Goal: Task Accomplishment & Management: Use online tool/utility

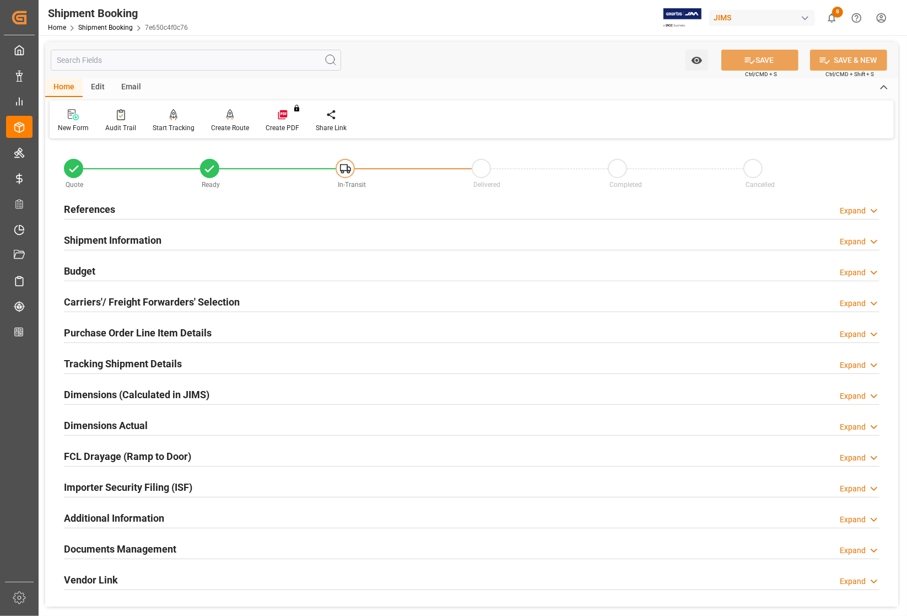
scroll to position [136, 0]
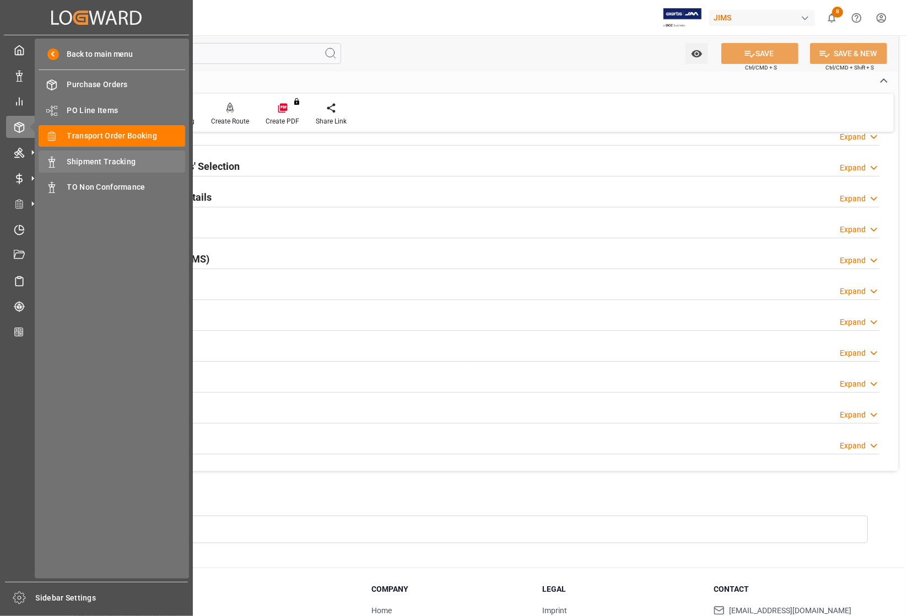
click at [75, 160] on span "Shipment Tracking" at bounding box center [126, 162] width 119 height 12
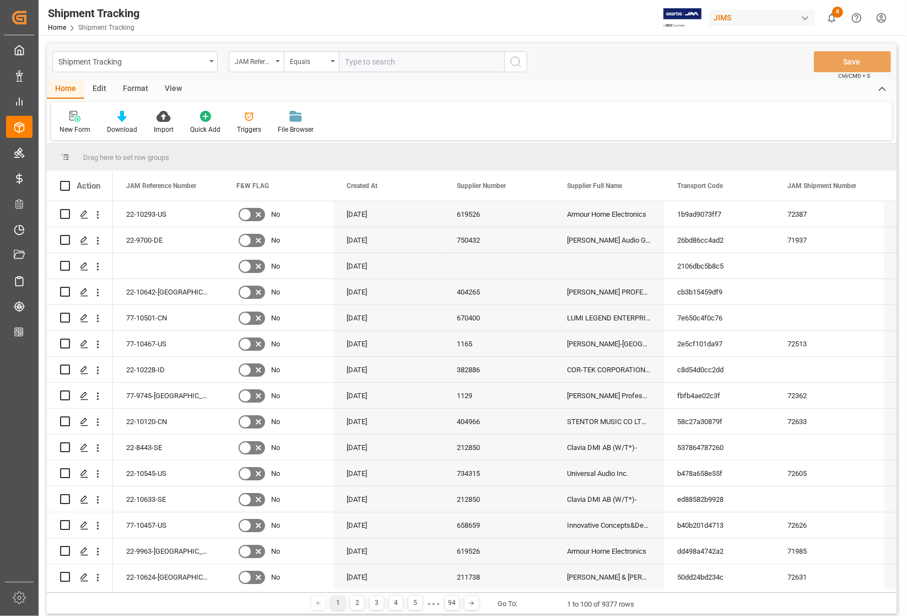
click at [409, 66] on input "text" at bounding box center [421, 61] width 165 height 21
type input "77-9910-CN"
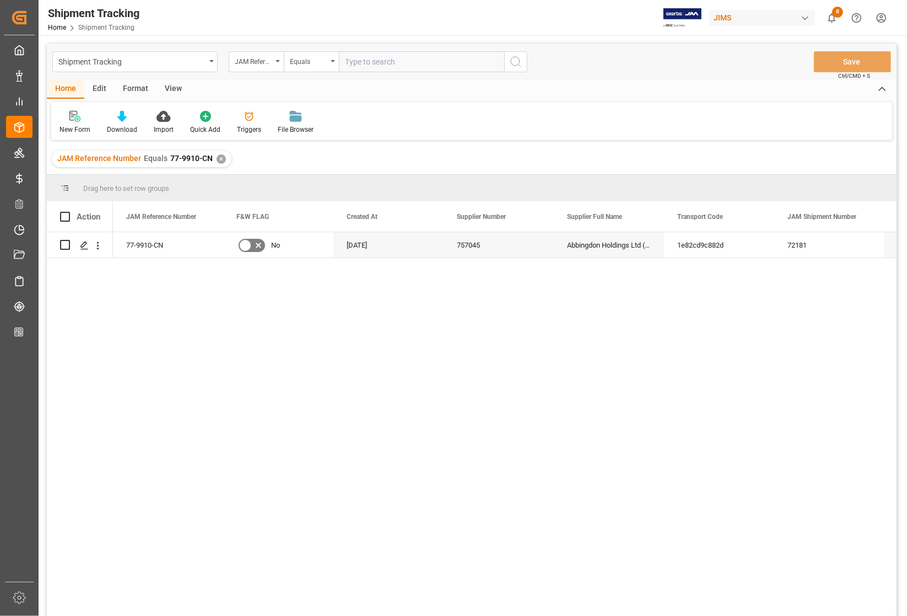
click at [71, 127] on div "New Form" at bounding box center [75, 130] width 31 height 10
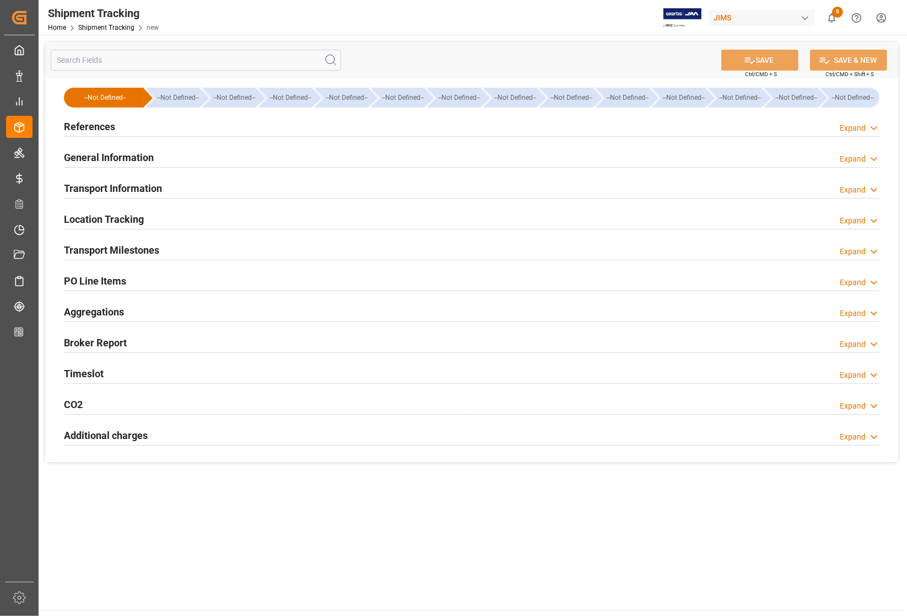
click at [98, 127] on h2 "References" at bounding box center [89, 126] width 51 height 15
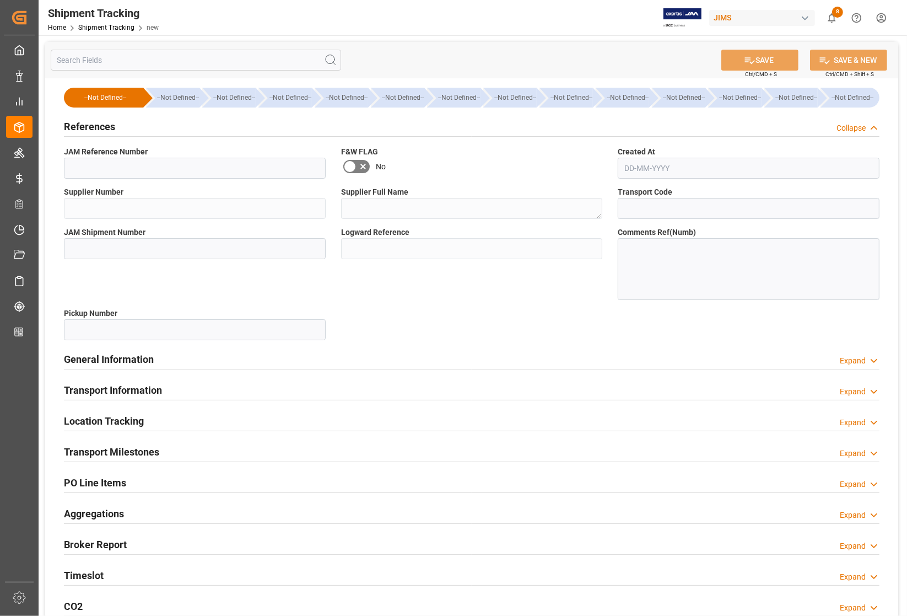
click at [670, 166] on input "text" at bounding box center [749, 168] width 262 height 21
click at [175, 173] on input at bounding box center [195, 168] width 262 height 21
click at [92, 122] on h2 "References" at bounding box center [89, 126] width 51 height 15
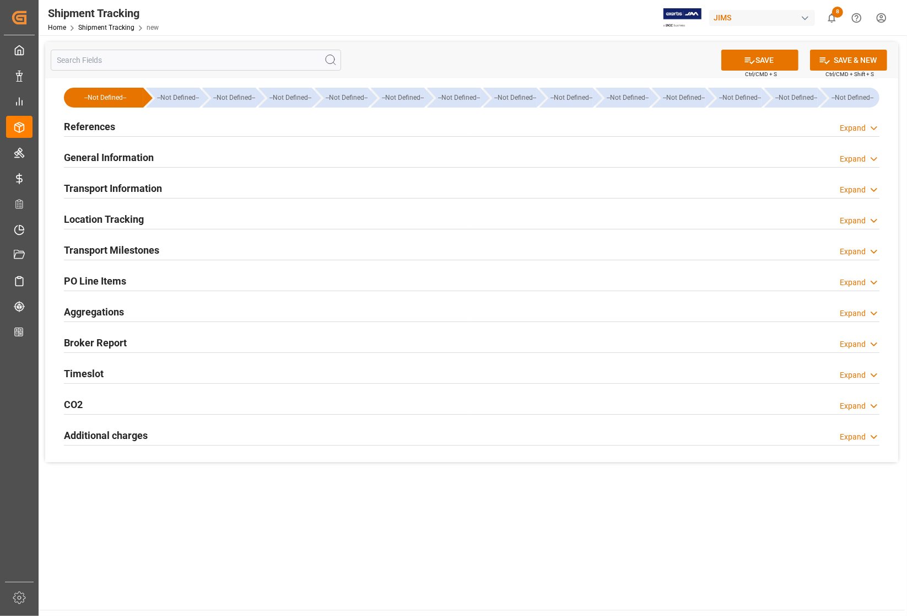
click at [92, 122] on h2 "References" at bounding box center [89, 126] width 51 height 15
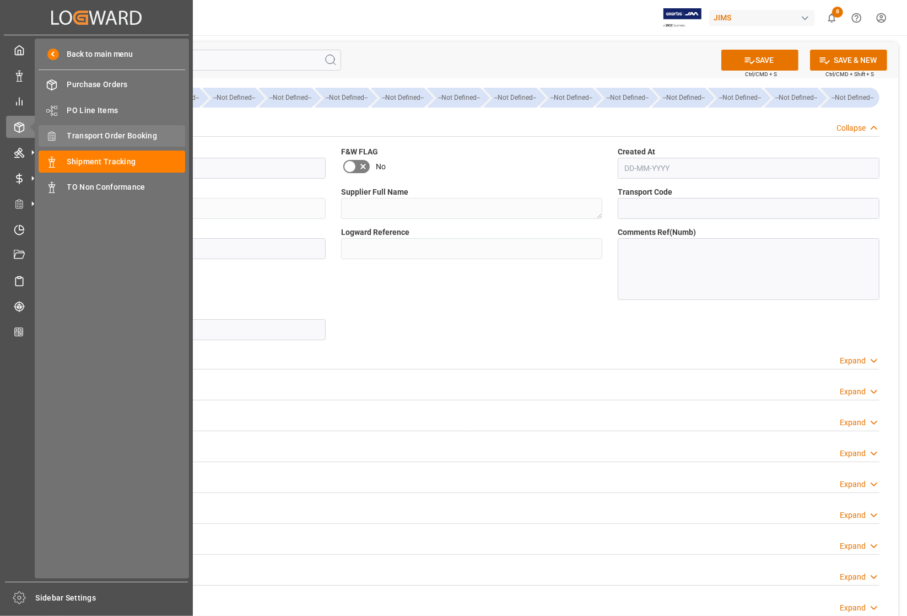
click at [75, 131] on span "Transport Order Booking" at bounding box center [126, 136] width 119 height 12
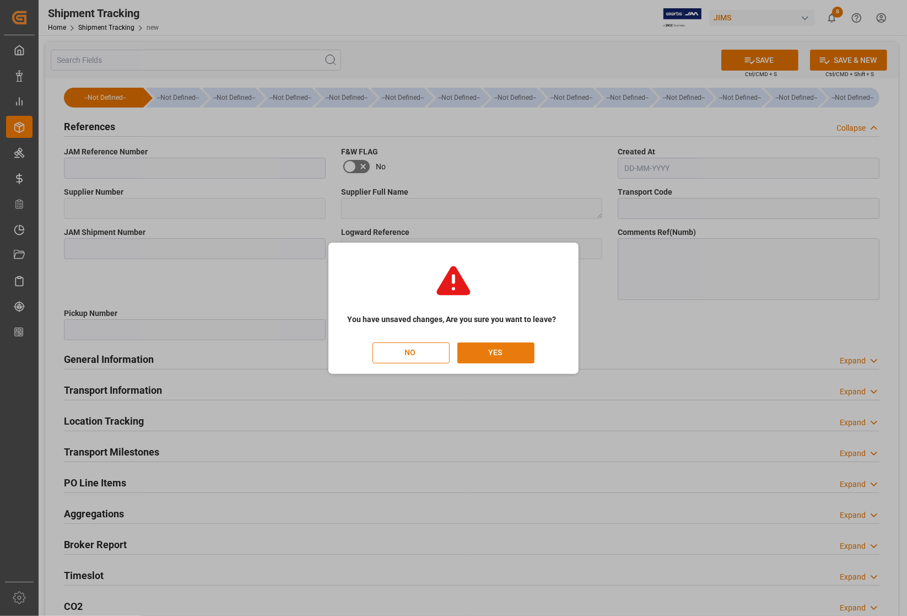
click at [513, 345] on button "YES" at bounding box center [496, 352] width 77 height 21
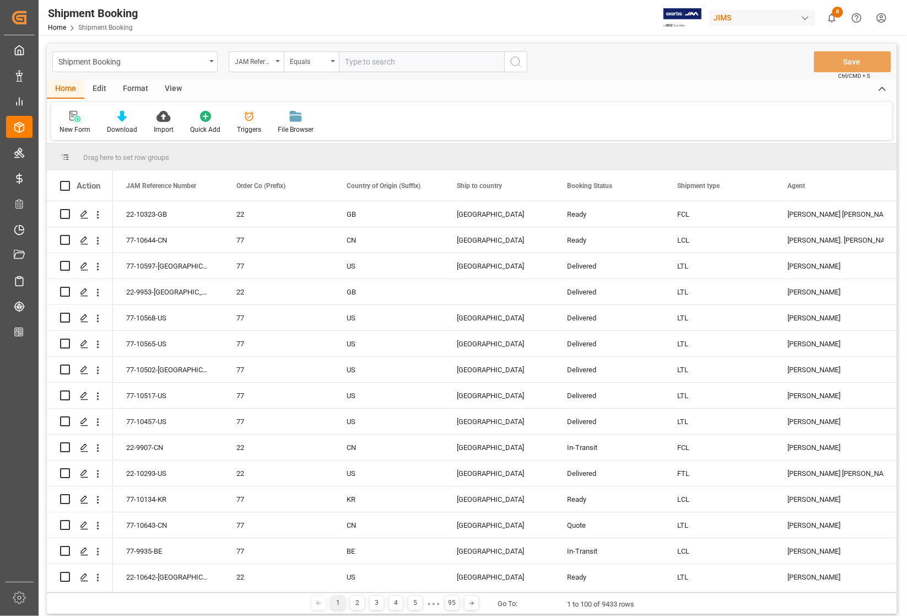
click at [70, 125] on div "New Form" at bounding box center [75, 130] width 31 height 10
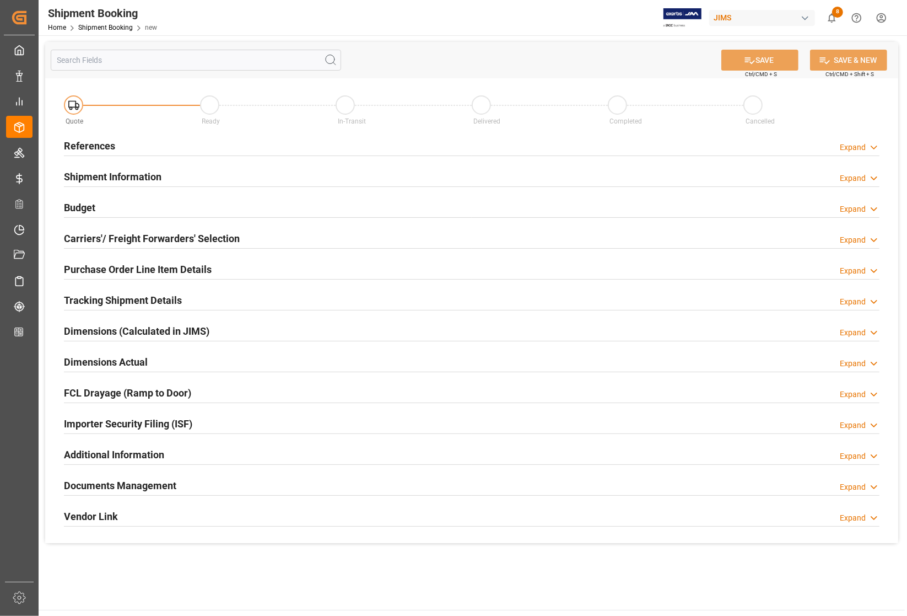
click at [85, 142] on h2 "References" at bounding box center [89, 145] width 51 height 15
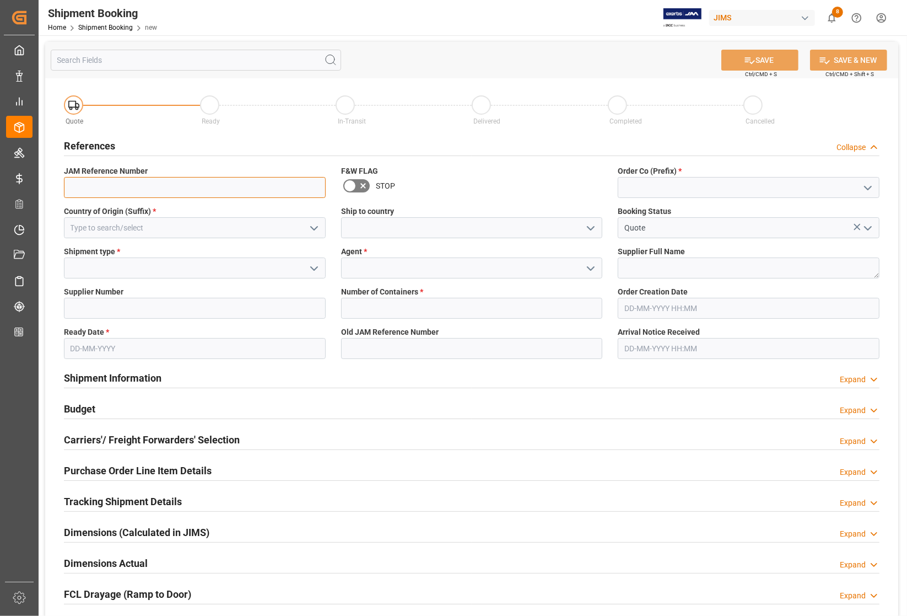
click at [109, 177] on input at bounding box center [195, 187] width 262 height 21
click at [78, 229] on input at bounding box center [195, 227] width 262 height 21
click at [251, 226] on input at bounding box center [195, 227] width 262 height 21
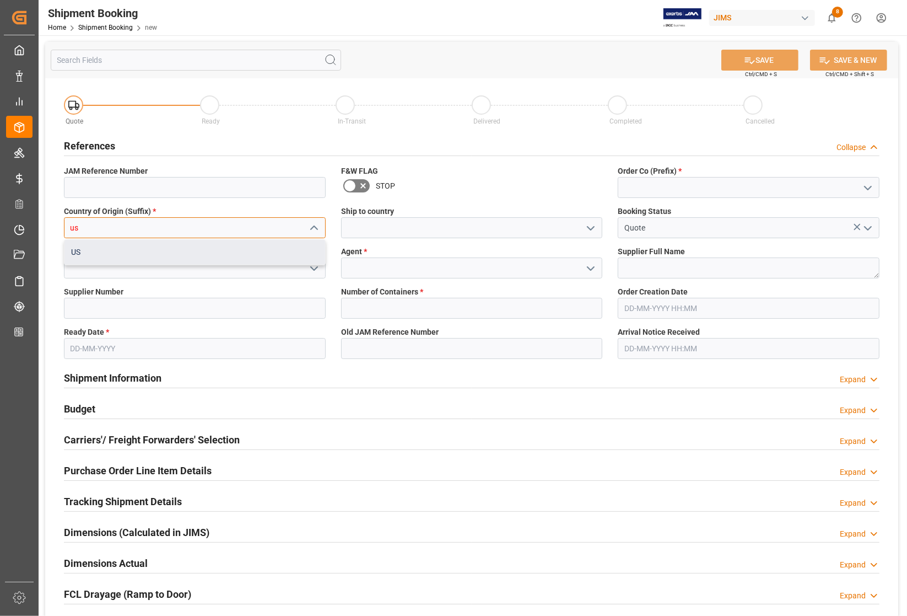
click at [163, 258] on div "US" at bounding box center [194, 252] width 261 height 25
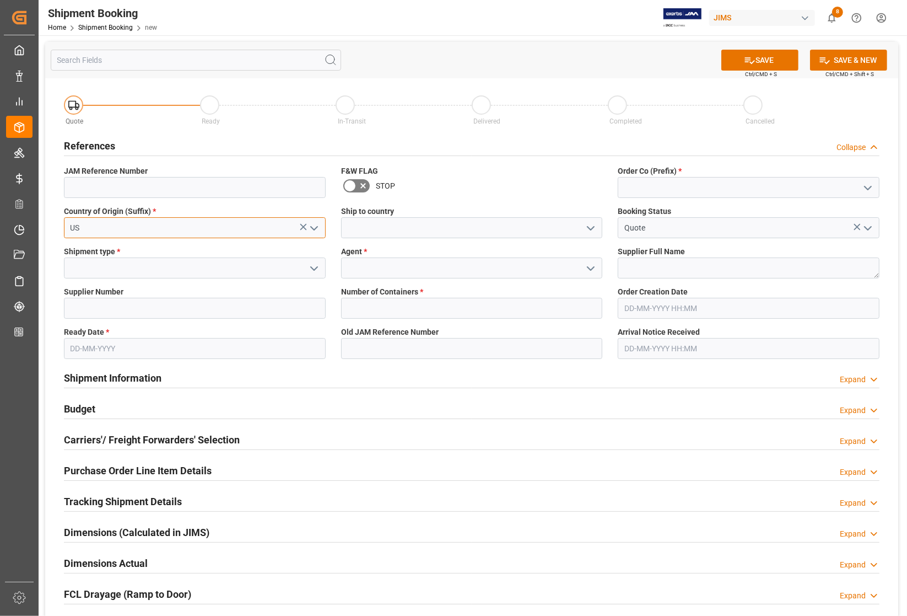
type input "US"
click at [165, 266] on input at bounding box center [195, 267] width 262 height 21
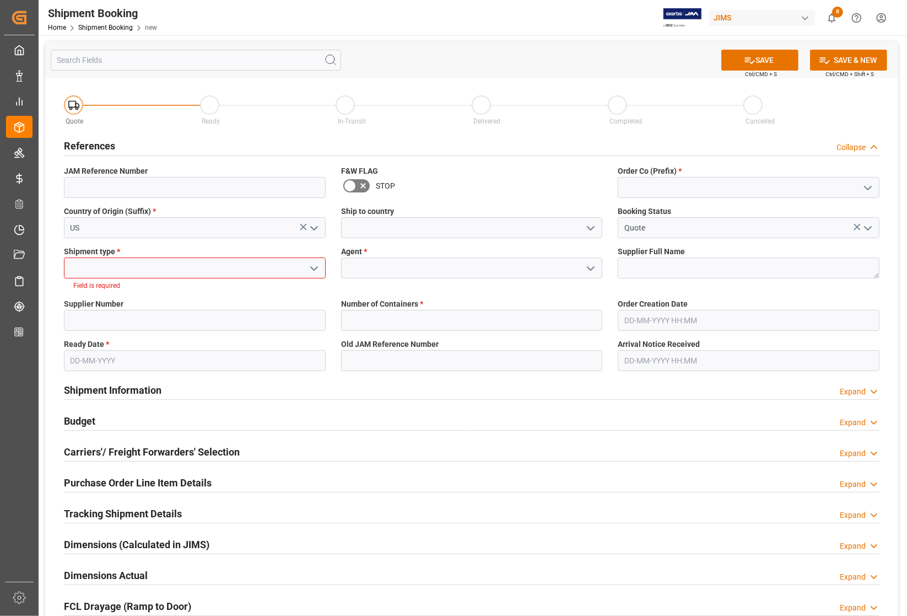
click at [315, 265] on icon "open menu" at bounding box center [314, 268] width 13 height 13
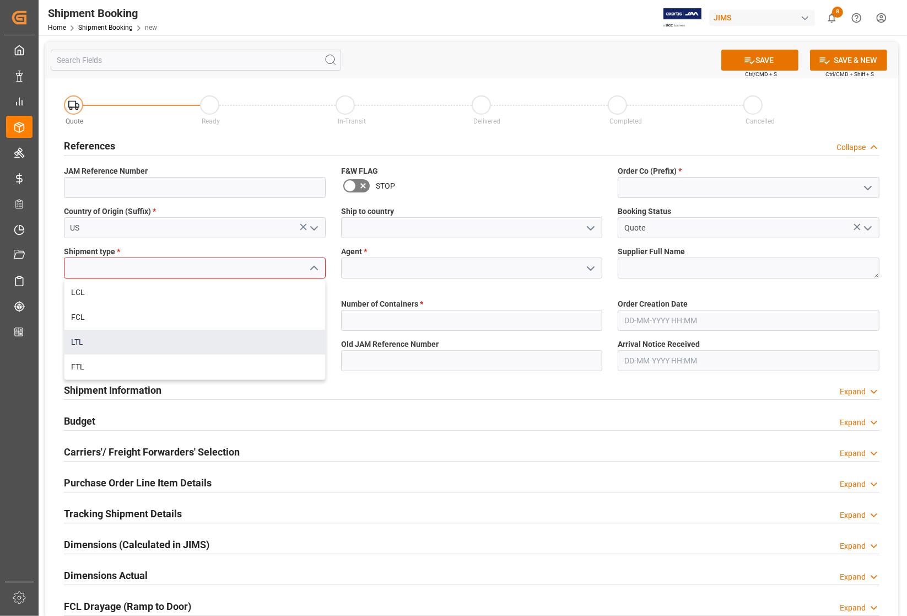
click at [104, 345] on div "LTL" at bounding box center [194, 342] width 261 height 25
type input "LTL"
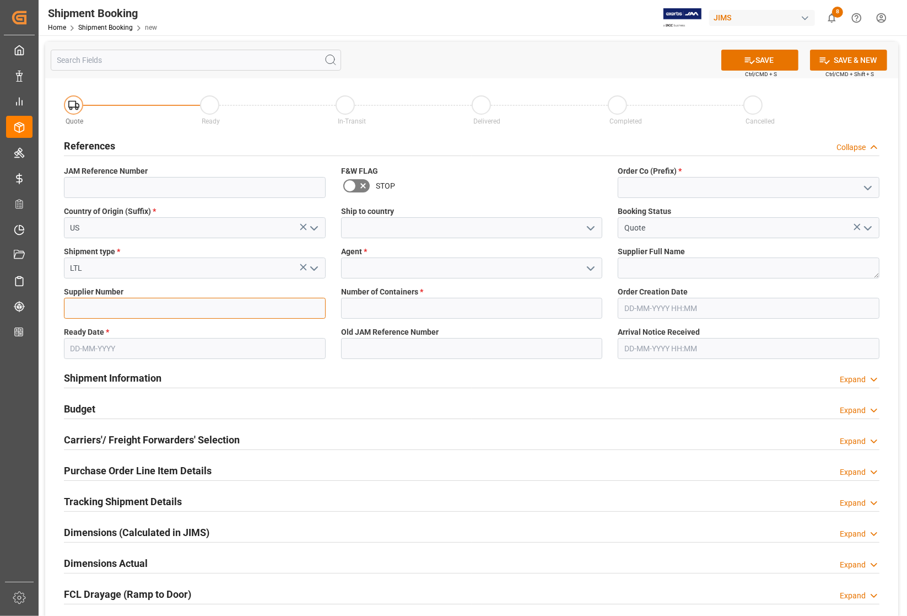
click at [100, 304] on input at bounding box center [195, 308] width 262 height 21
click at [318, 317] on input at bounding box center [195, 308] width 262 height 21
type input "676056"
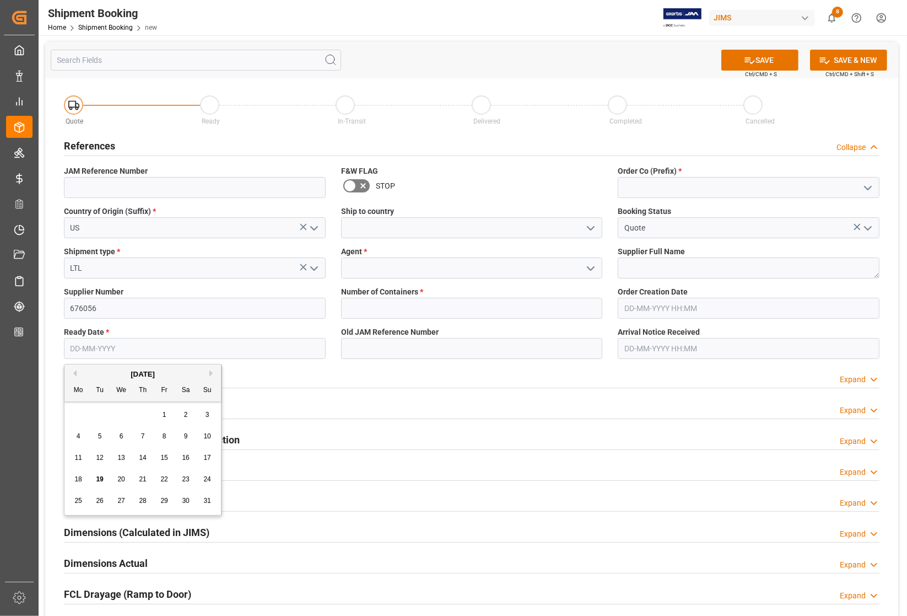
click at [202, 343] on input "text" at bounding box center [195, 348] width 262 height 21
click at [205, 560] on div "Dimensions Actual Expand" at bounding box center [471, 563] width 831 height 31
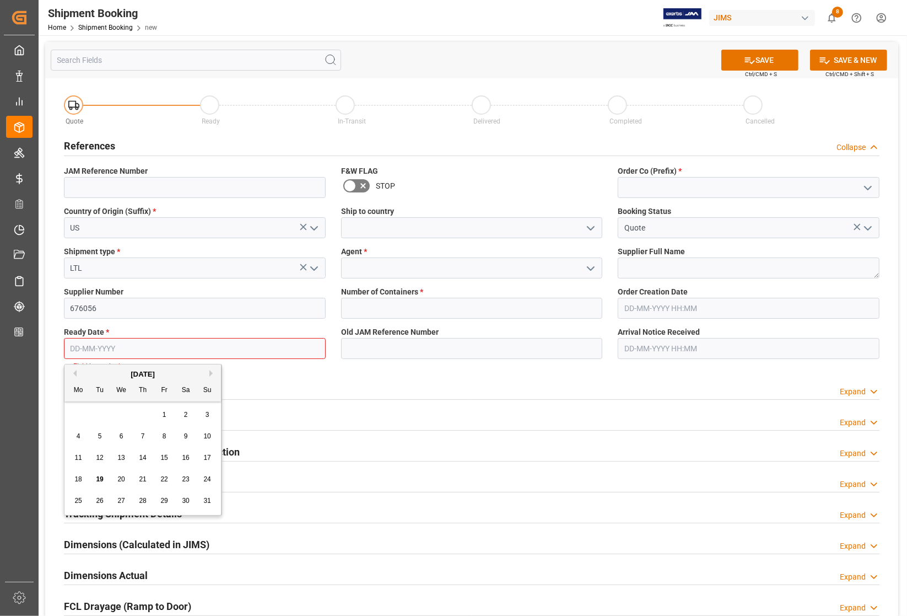
click at [108, 346] on input "text" at bounding box center [195, 348] width 262 height 21
click at [85, 487] on div "18 19 20 21 22 23 24" at bounding box center [143, 479] width 150 height 21
click at [99, 481] on span "19" at bounding box center [99, 479] width 7 height 8
type input "19-08-2025"
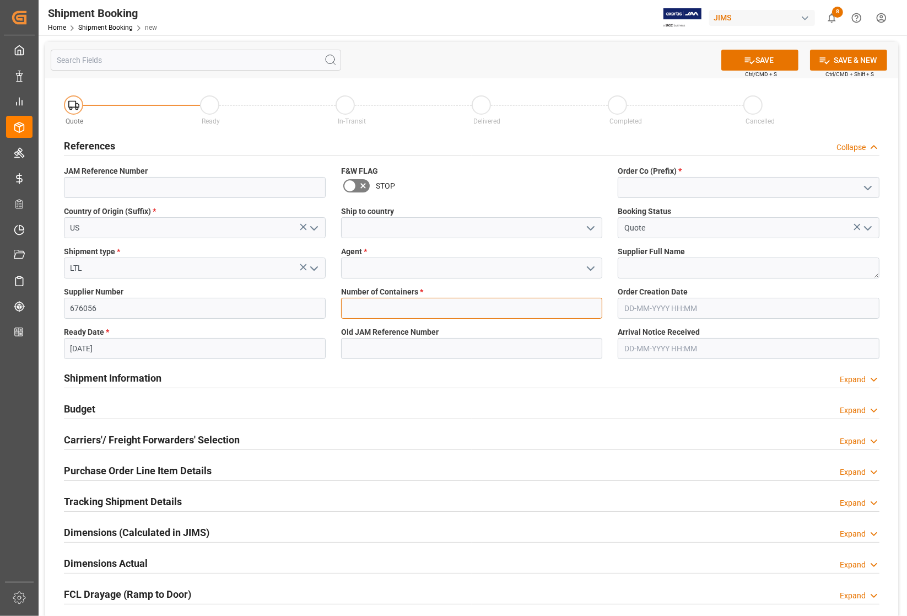
click at [389, 300] on input "text" at bounding box center [472, 308] width 262 height 21
type input "0"
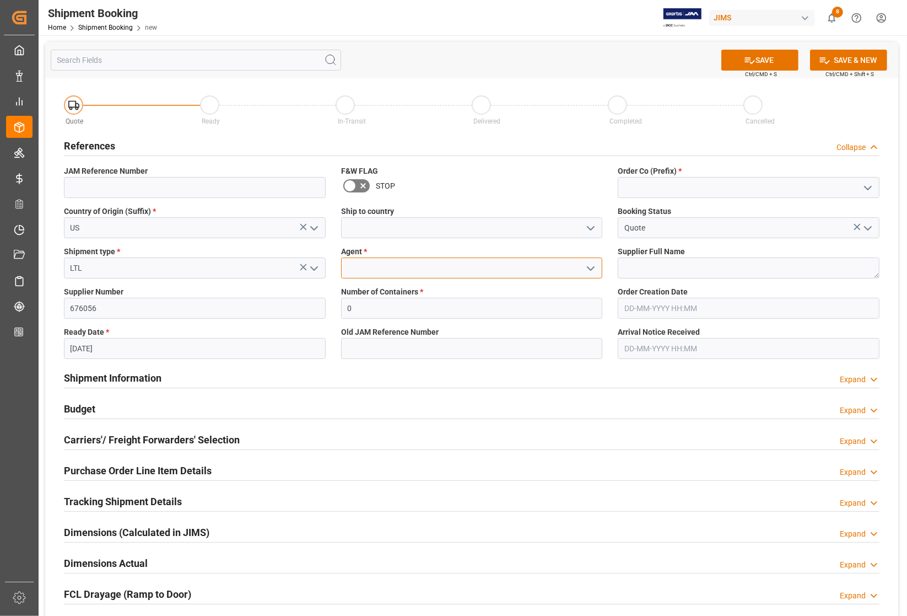
click at [399, 259] on input at bounding box center [472, 267] width 262 height 21
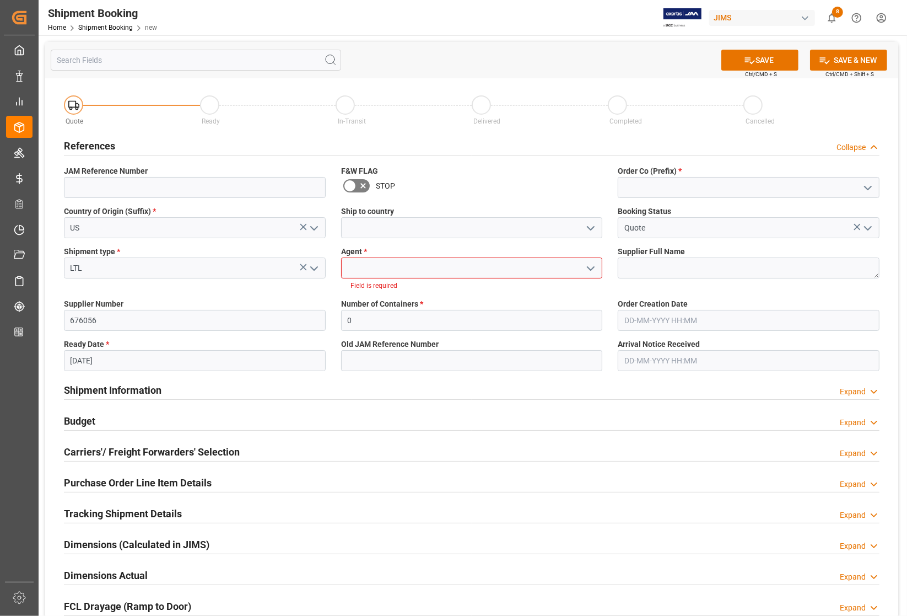
click at [585, 267] on icon "open menu" at bounding box center [590, 268] width 13 height 13
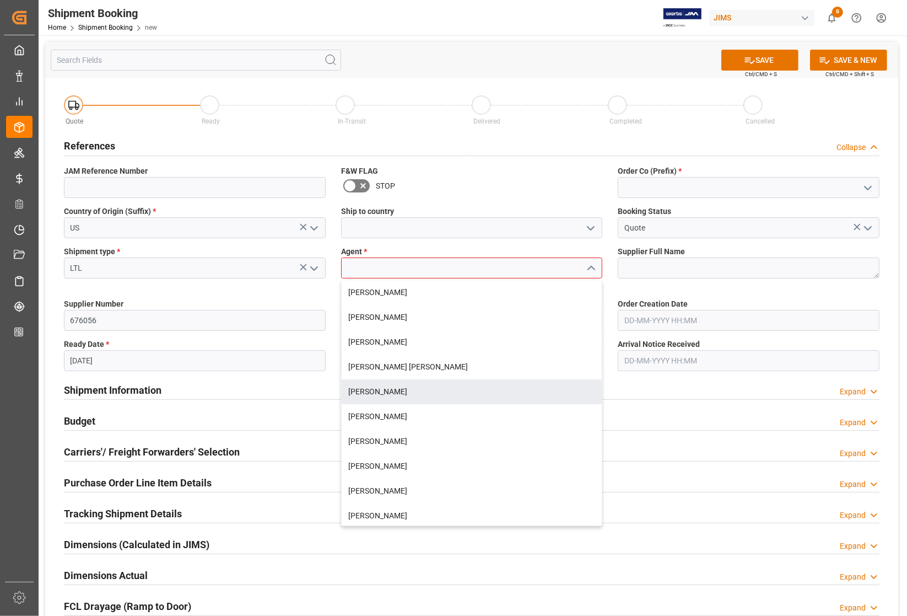
click at [368, 389] on div "[PERSON_NAME]" at bounding box center [472, 391] width 261 height 25
type input "[PERSON_NAME]"
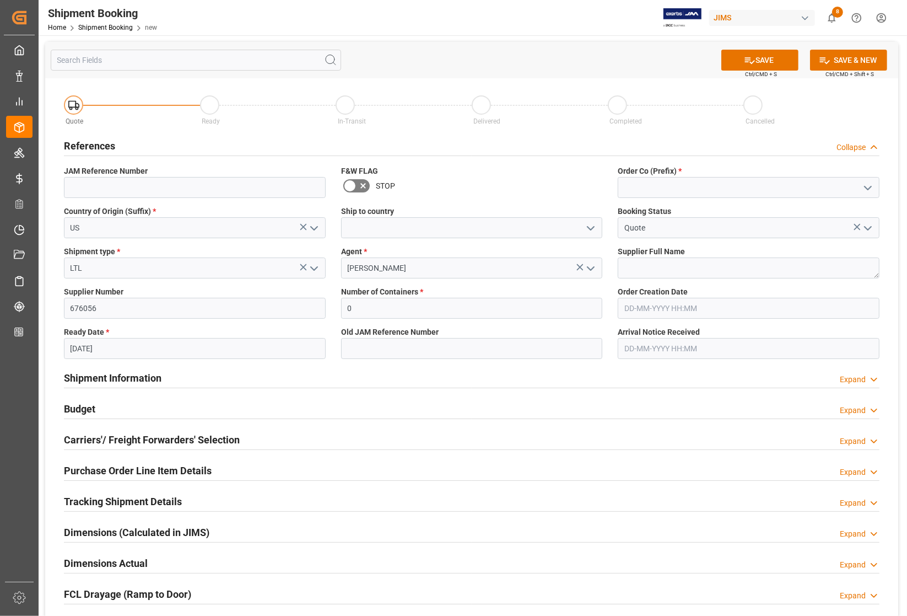
click at [868, 189] on polyline "open menu" at bounding box center [868, 187] width 7 height 3
click at [632, 236] on div "77" at bounding box center [748, 236] width 261 height 25
type input "77"
click at [589, 227] on polyline "open menu" at bounding box center [591, 228] width 7 height 3
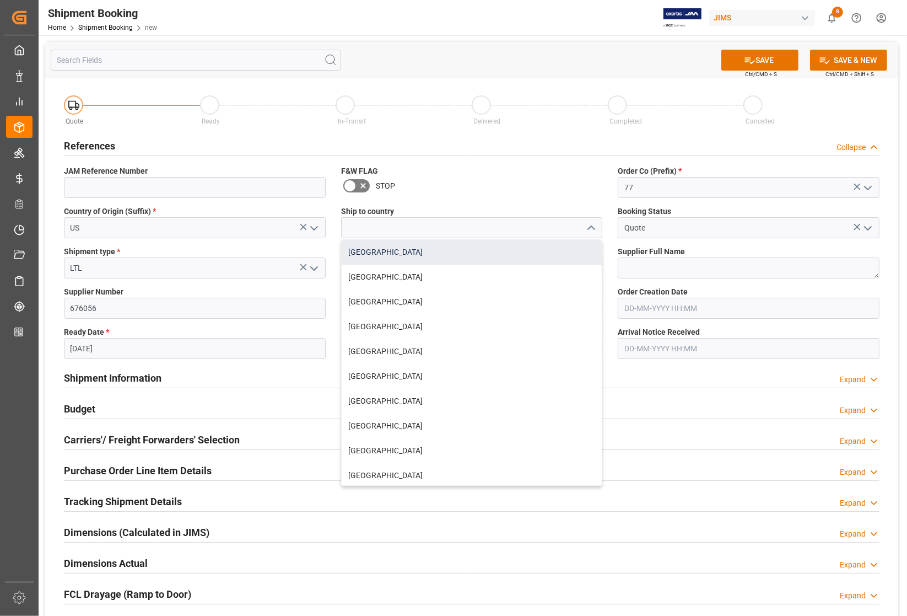
click at [389, 255] on div "[GEOGRAPHIC_DATA]" at bounding box center [472, 252] width 261 height 25
type input "[GEOGRAPHIC_DATA]"
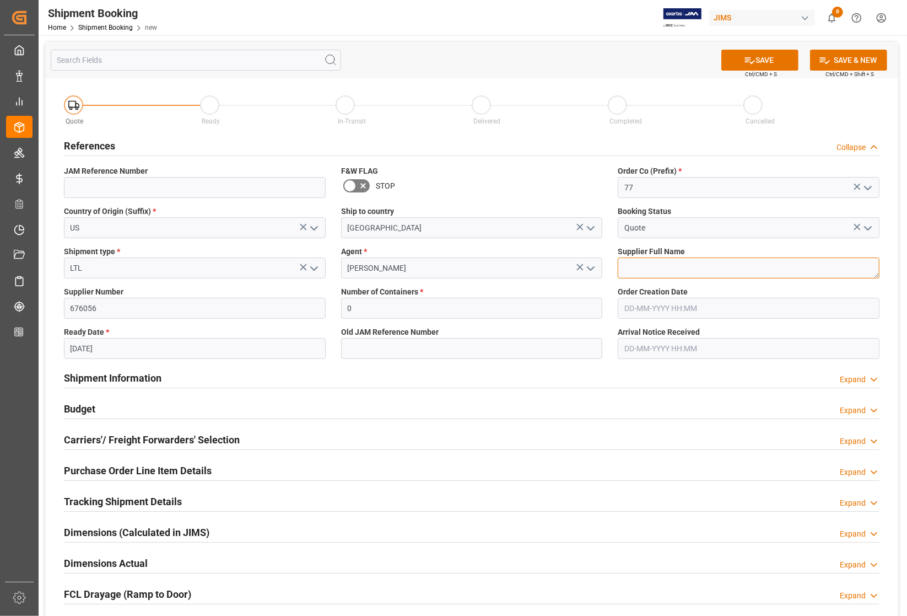
click at [686, 265] on textarea at bounding box center [749, 267] width 262 height 21
type textarea "[PERSON_NAME]"
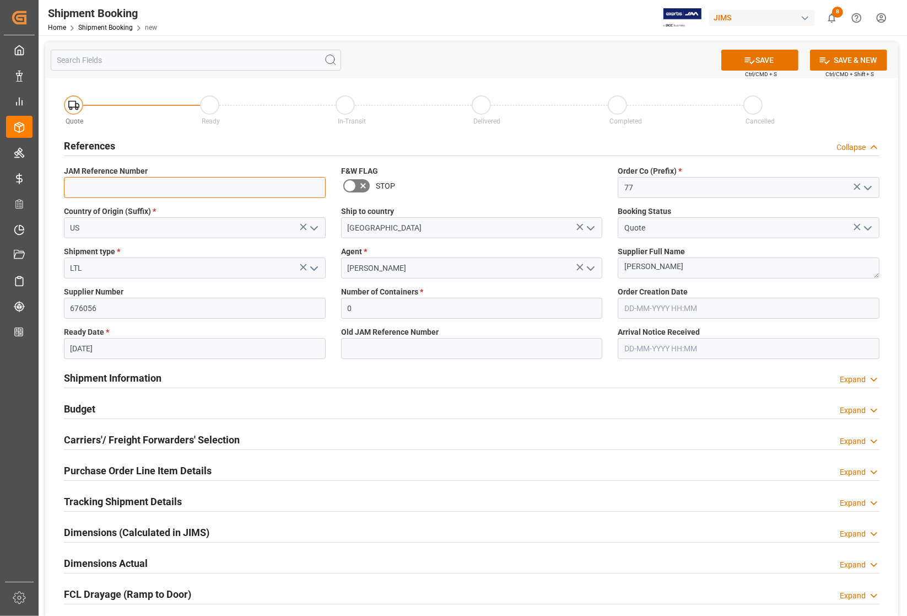
drag, startPoint x: 686, startPoint y: 265, endPoint x: 213, endPoint y: 182, distance: 480.6
click at [213, 182] on input at bounding box center [195, 187] width 262 height 21
click at [430, 186] on div "STOP" at bounding box center [472, 186] width 262 height 18
click at [669, 194] on input "77" at bounding box center [749, 187] width 262 height 21
click at [228, 232] on input "US" at bounding box center [195, 227] width 262 height 21
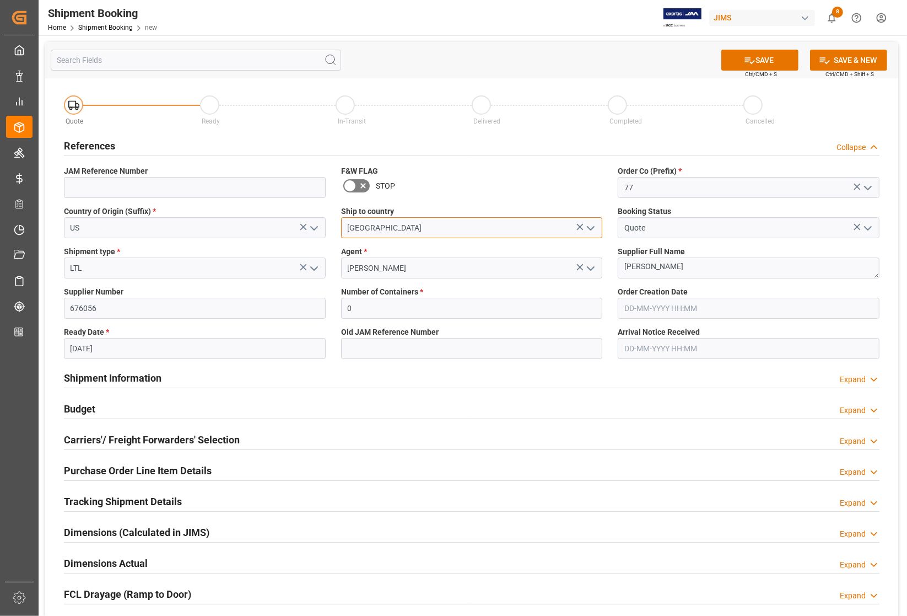
click at [392, 232] on input "[GEOGRAPHIC_DATA]" at bounding box center [472, 227] width 262 height 21
click at [659, 232] on input "Quote" at bounding box center [749, 227] width 262 height 21
click at [779, 58] on button "SAVE" at bounding box center [760, 60] width 77 height 21
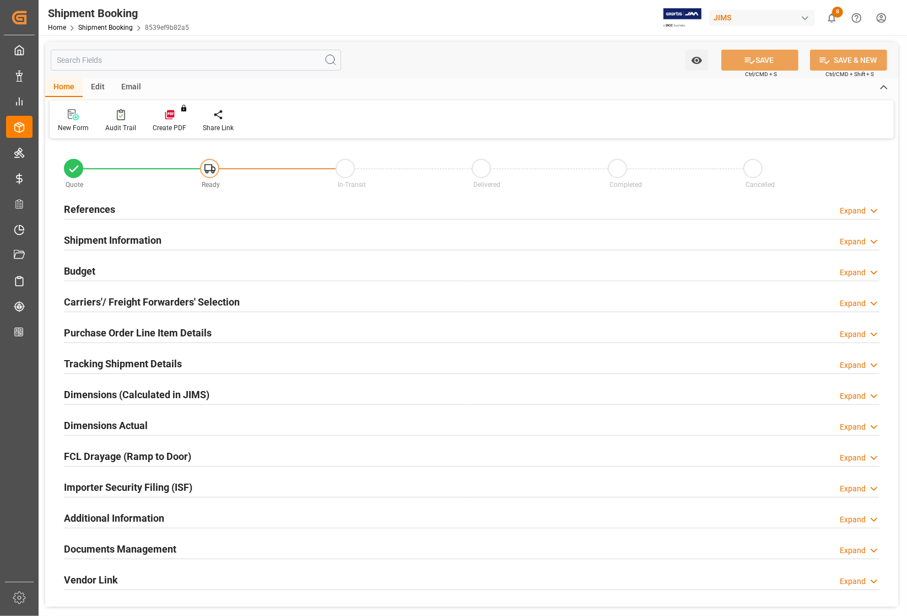
type input "0"
type input "19-08-2025"
click at [109, 206] on h2 "References" at bounding box center [89, 209] width 51 height 15
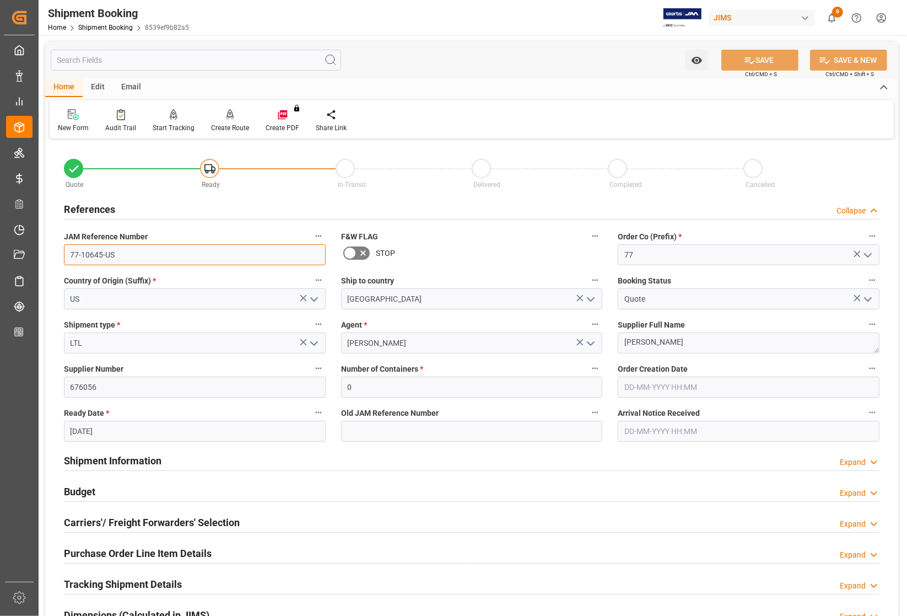
drag, startPoint x: 119, startPoint y: 255, endPoint x: 50, endPoint y: 260, distance: 69.1
click at [50, 260] on div "Quote Ready In-Transit Delivered Completed Cancelled References Collapse JAM Re…" at bounding box center [471, 484] width 853 height 685
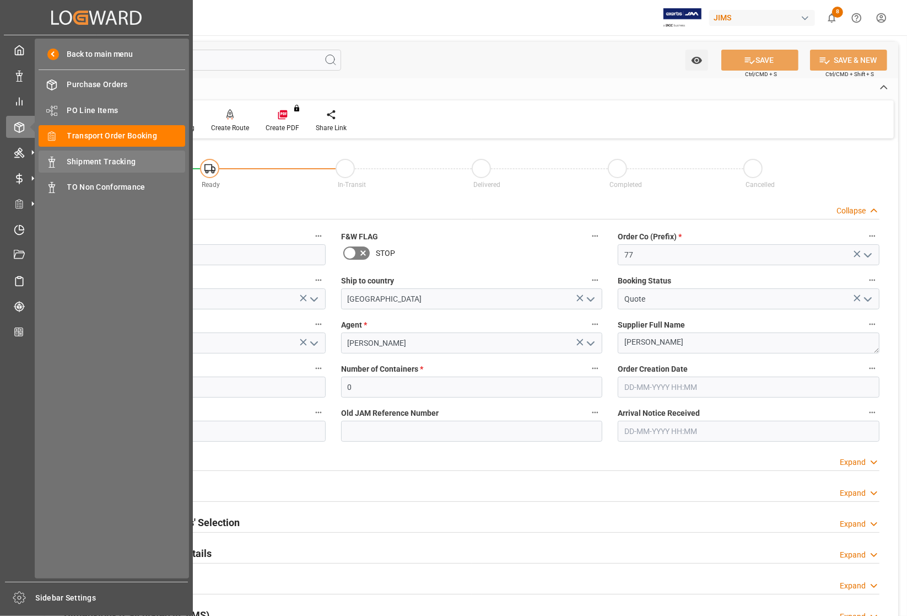
click at [69, 157] on span "Shipment Tracking" at bounding box center [126, 162] width 119 height 12
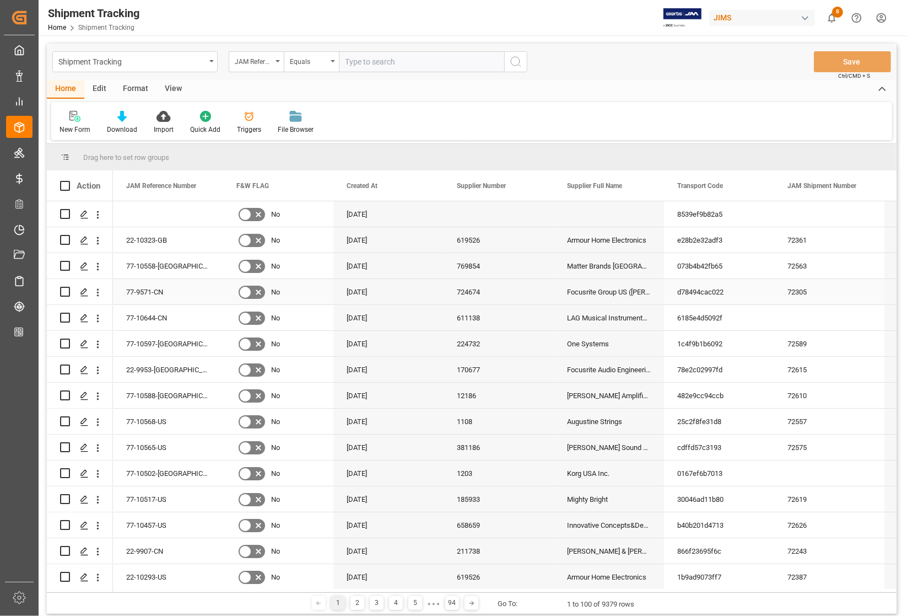
click at [348, 285] on div "10-06-2025" at bounding box center [388, 291] width 110 height 25
click at [139, 216] on div "Press SPACE to select this row." at bounding box center [168, 213] width 110 height 25
click at [190, 246] on div "22-10323-GB" at bounding box center [168, 239] width 110 height 25
click at [152, 208] on div "Press SPACE to select this row." at bounding box center [168, 213] width 110 height 25
click at [83, 214] on icon "Press SPACE to select this row." at bounding box center [84, 214] width 9 height 9
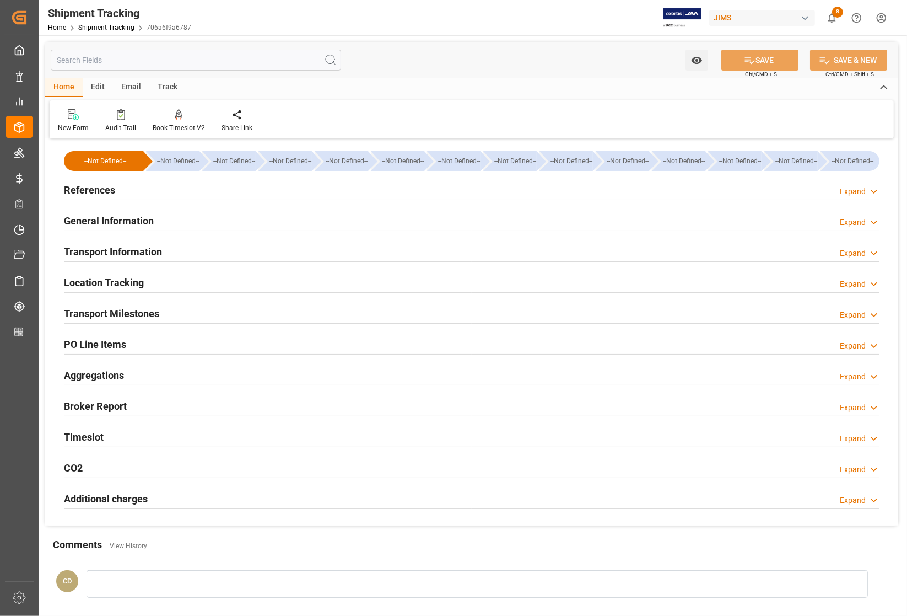
click at [100, 185] on h2 "References" at bounding box center [89, 189] width 51 height 15
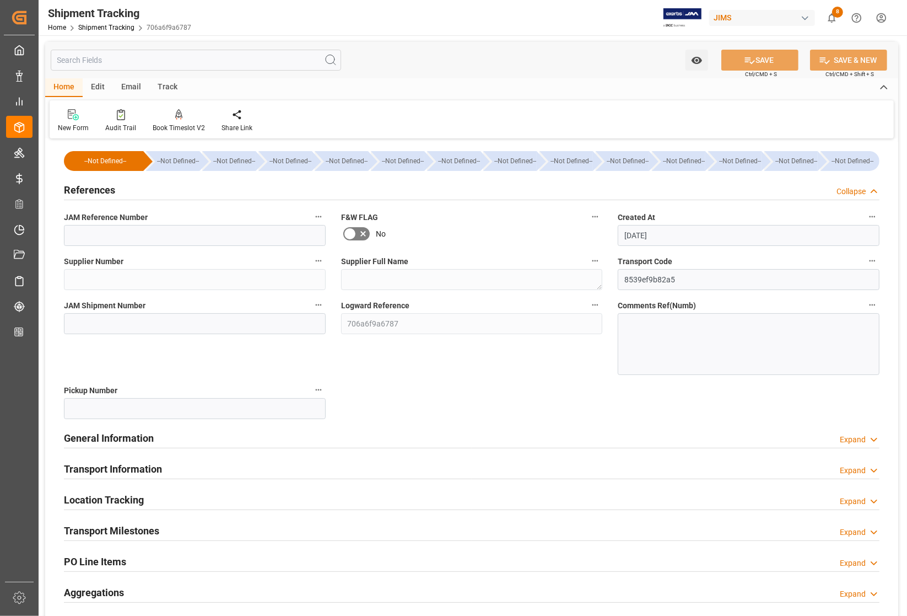
click at [357, 109] on div "New Form Audit Trail Book Timeslot V2 Book a Timeslot for the shipment Share Li…" at bounding box center [472, 119] width 844 height 38
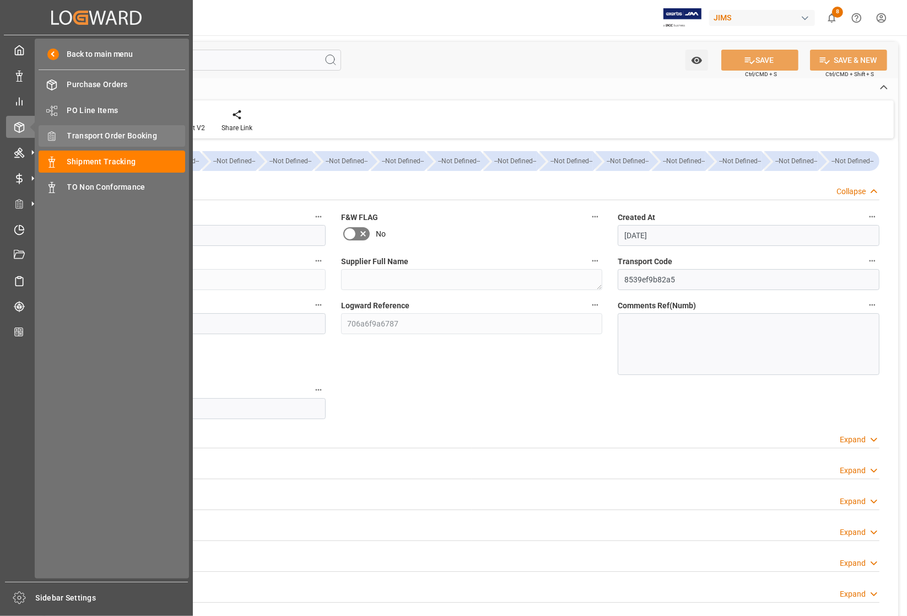
click at [100, 135] on span "Transport Order Booking" at bounding box center [126, 136] width 119 height 12
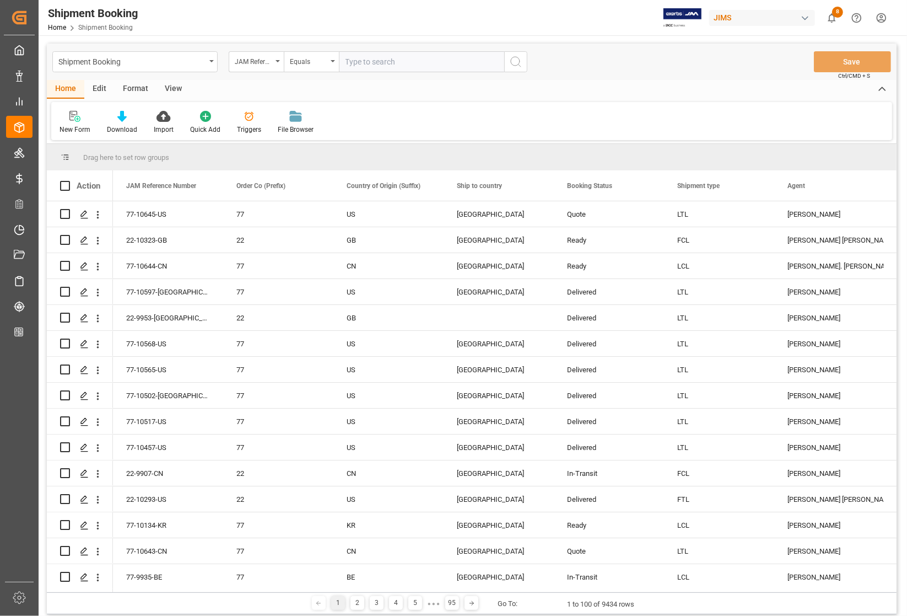
click at [407, 59] on input "text" at bounding box center [421, 61] width 165 height 21
paste input "77-10645-US"
type input "77-10645-US"
click at [512, 64] on icon "search button" at bounding box center [515, 61] width 13 height 13
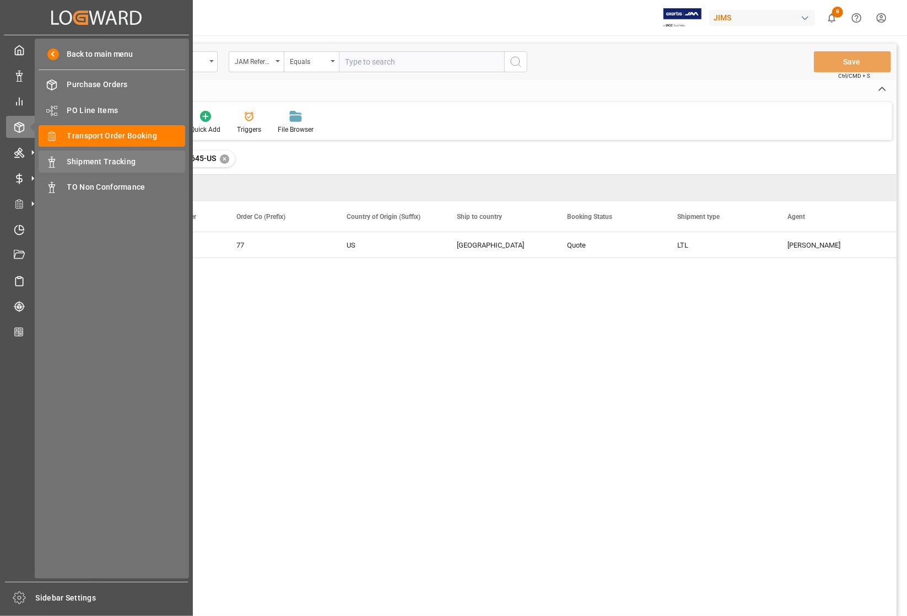
click at [99, 162] on span "Shipment Tracking" at bounding box center [126, 162] width 119 height 12
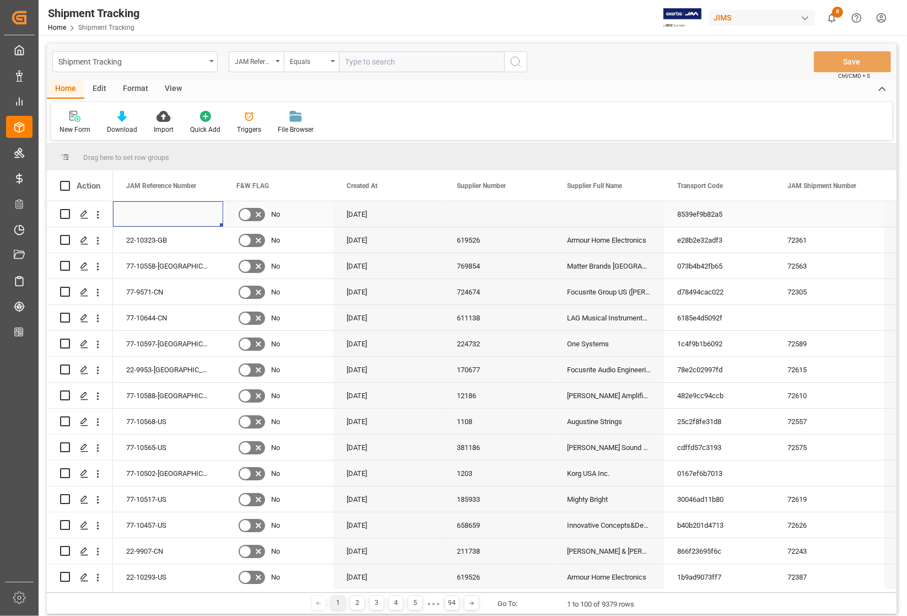
click at [139, 211] on div "Press SPACE to select this row." at bounding box center [168, 213] width 110 height 25
click at [368, 66] on input "text" at bounding box center [421, 61] width 165 height 21
paste input "77-10645-US"
type input "77-10645-US"
click at [519, 61] on icon "search button" at bounding box center [515, 61] width 13 height 13
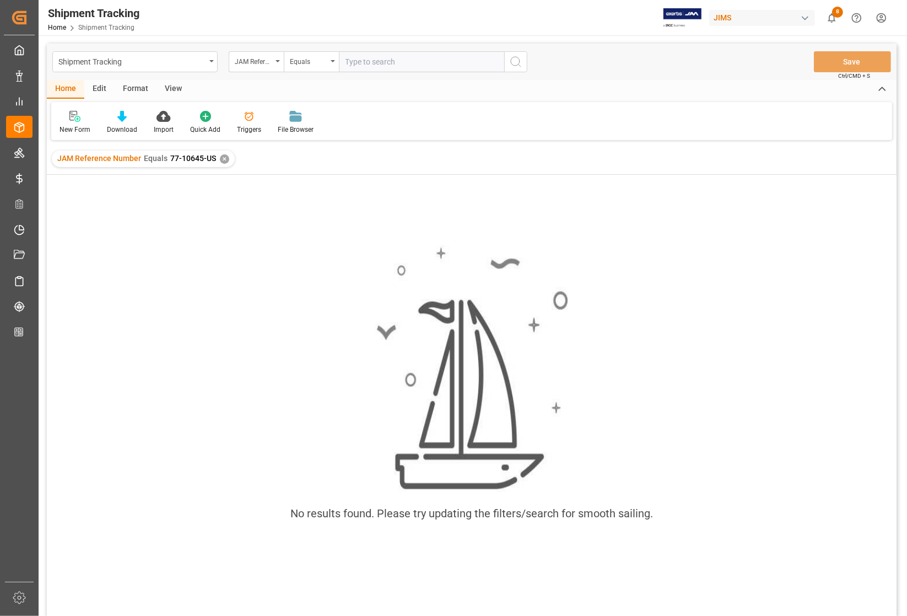
click at [495, 86] on div "Home Edit Format View" at bounding box center [472, 89] width 850 height 19
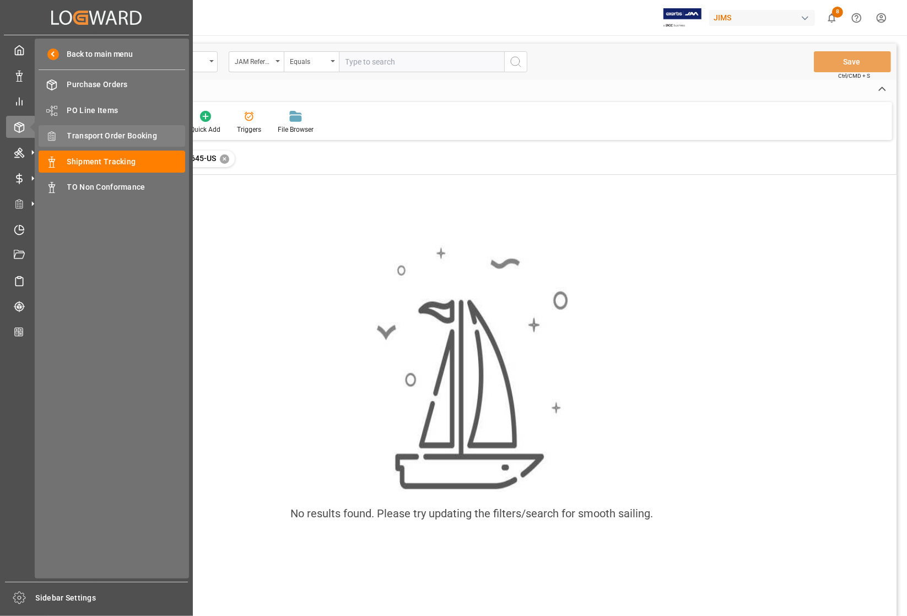
click at [86, 131] on span "Transport Order Booking" at bounding box center [126, 136] width 119 height 12
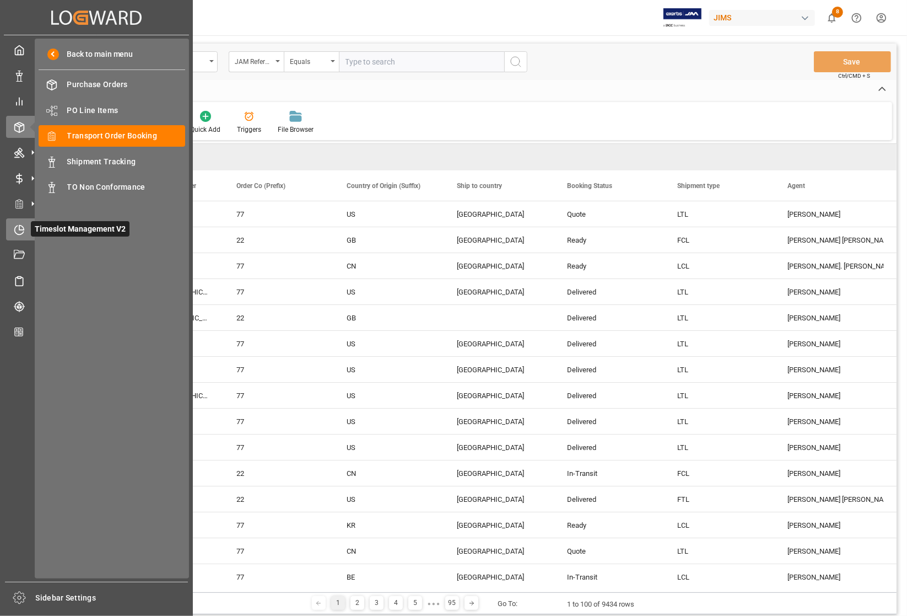
click at [23, 227] on icon at bounding box center [21, 227] width 4 height 4
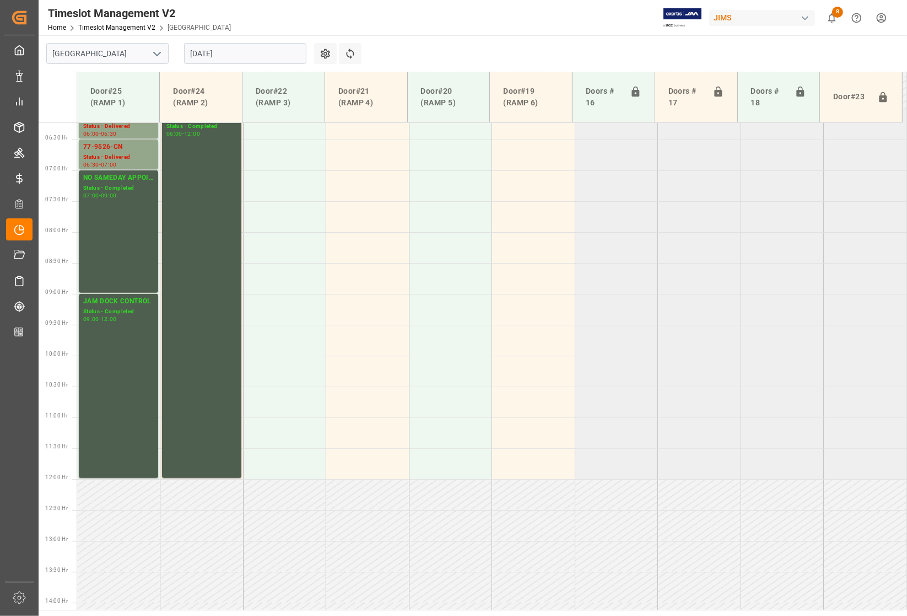
scroll to position [263, 0]
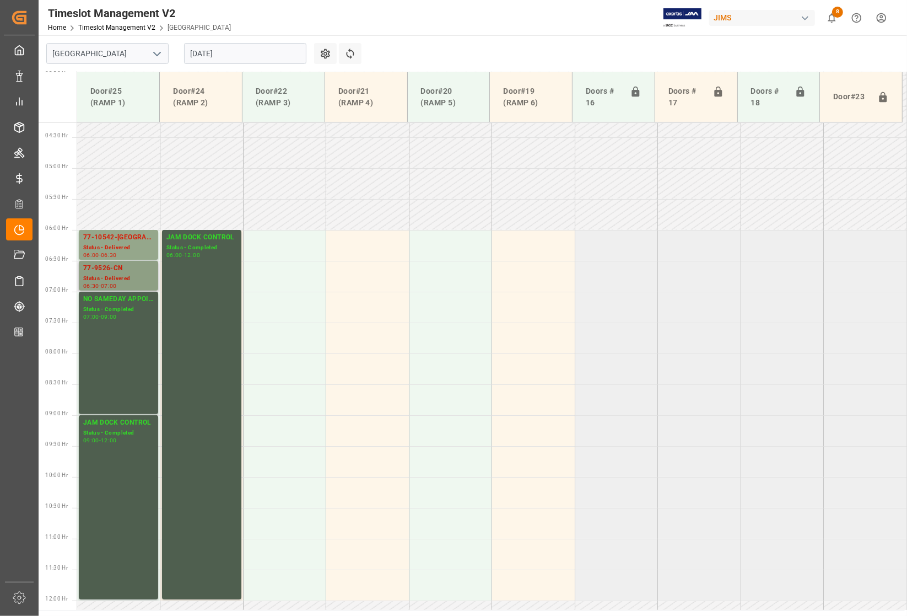
click at [109, 268] on div "77-9526-CN" at bounding box center [118, 268] width 71 height 11
click at [105, 232] on div "77-10542-US" at bounding box center [118, 237] width 71 height 11
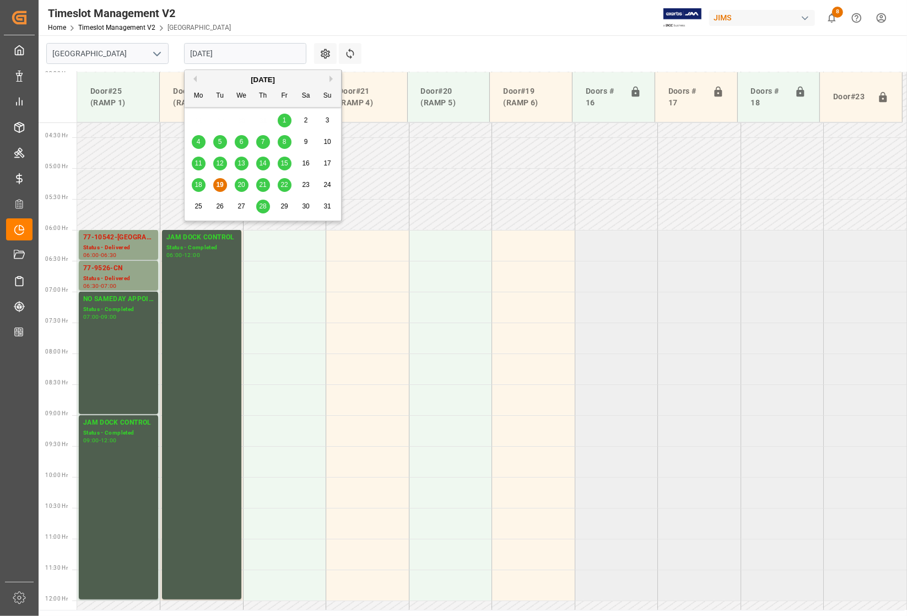
click at [246, 51] on input "19-08-2025" at bounding box center [245, 53] width 122 height 21
click at [239, 182] on span "20" at bounding box center [241, 185] width 7 height 8
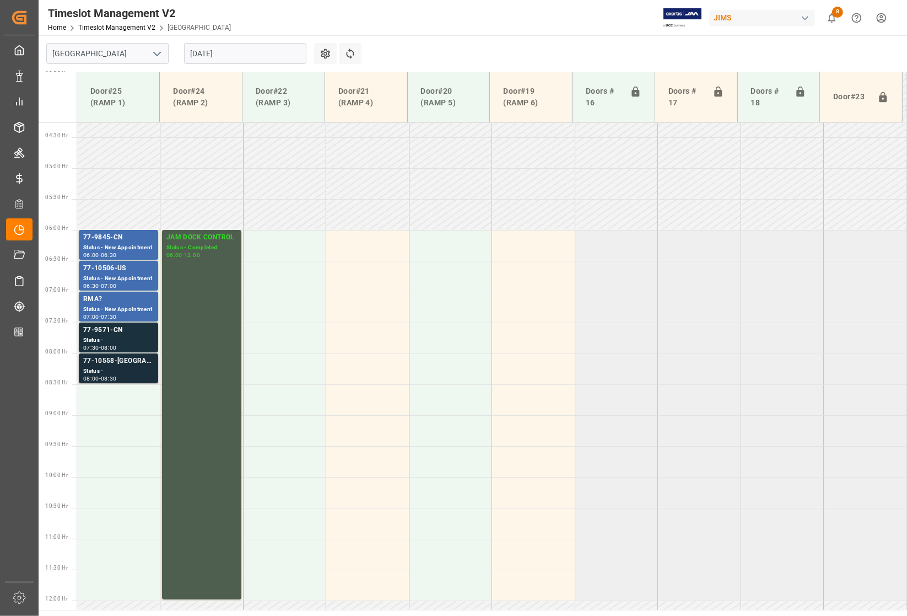
click at [106, 361] on div "77-10558-US" at bounding box center [118, 361] width 71 height 11
click at [103, 330] on div "77-9571-CN" at bounding box center [118, 330] width 71 height 11
click at [103, 266] on div "77-10506-US" at bounding box center [118, 268] width 71 height 11
click at [100, 237] on div "77-9845-CN" at bounding box center [118, 237] width 71 height 11
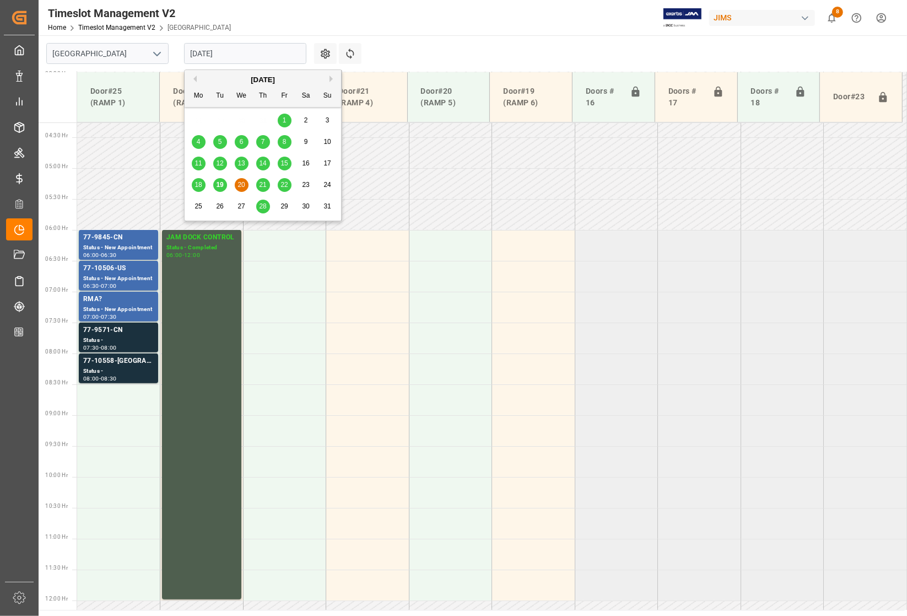
click at [238, 46] on input "20-08-2025" at bounding box center [245, 53] width 122 height 21
click at [265, 182] on span "21" at bounding box center [262, 185] width 7 height 8
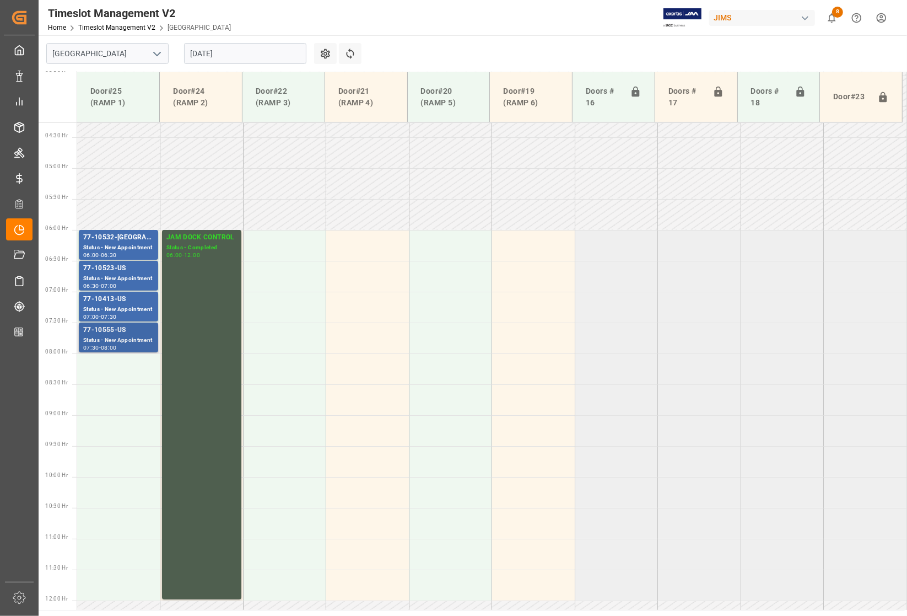
click at [107, 330] on div "77-10555-US" at bounding box center [118, 330] width 71 height 11
click at [98, 298] on div "77-10413-US" at bounding box center [118, 299] width 71 height 11
click at [102, 268] on div "77-10523-US" at bounding box center [118, 268] width 71 height 11
click at [97, 235] on div "77-10532-US" at bounding box center [118, 237] width 71 height 11
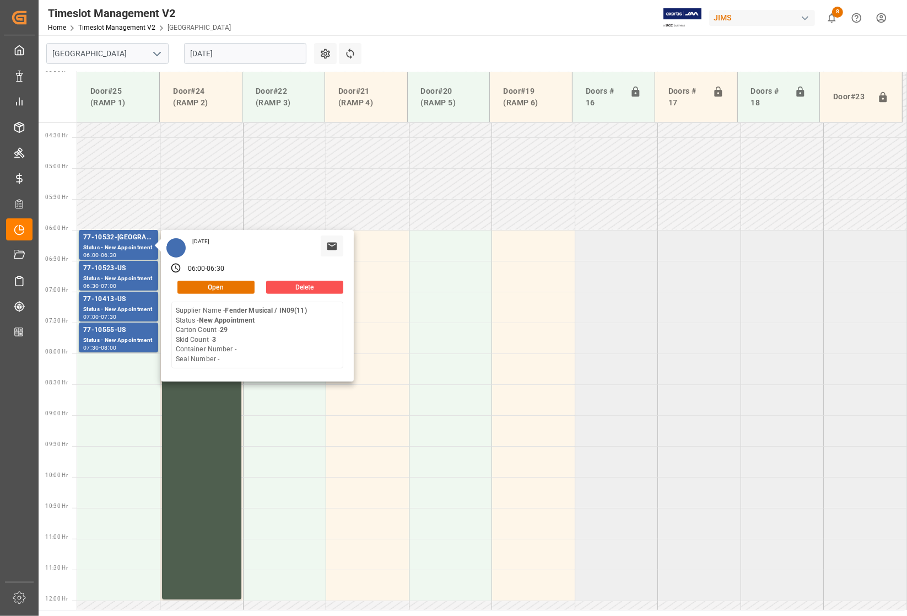
click at [233, 52] on input "21-08-2025" at bounding box center [245, 53] width 122 height 21
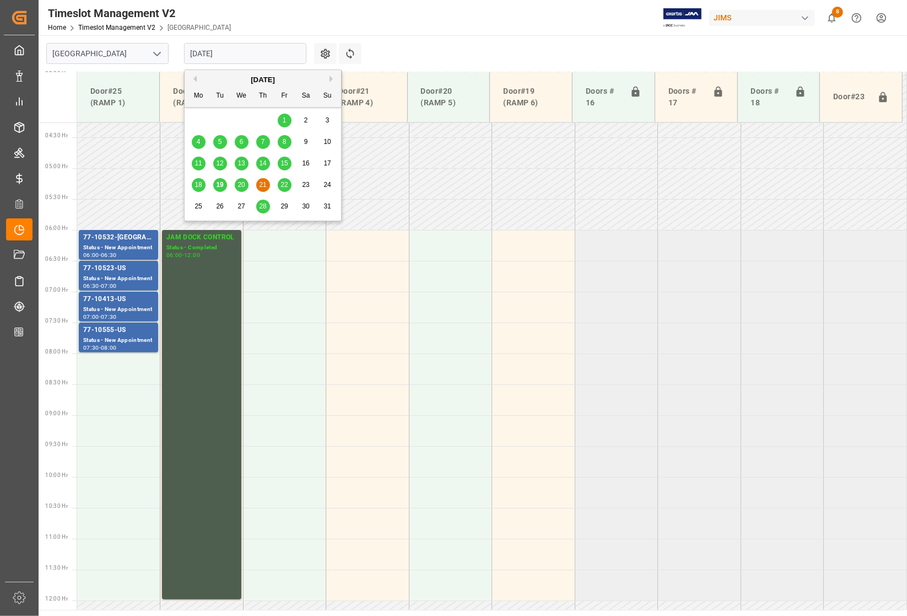
click at [282, 185] on span "22" at bounding box center [284, 185] width 7 height 8
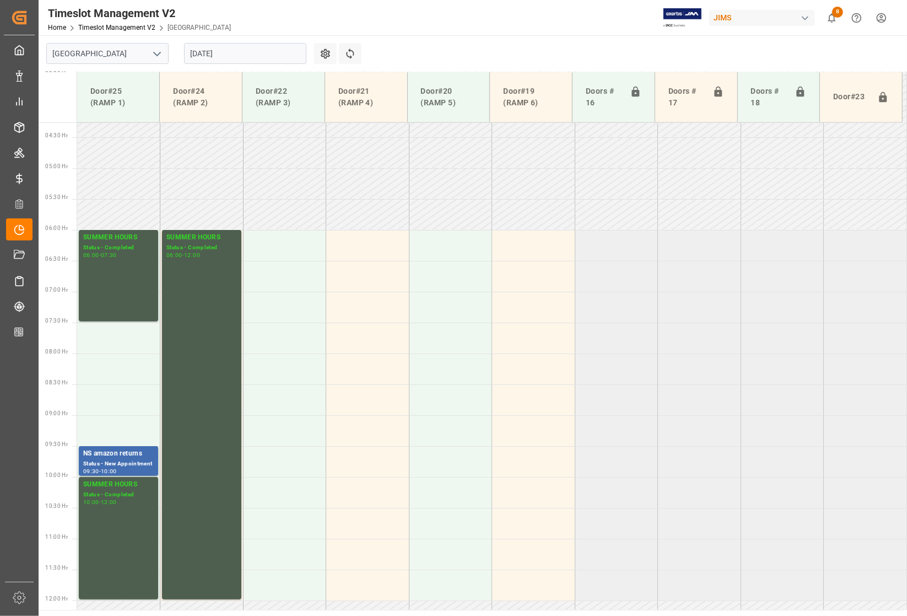
click at [256, 50] on input "22-08-2025" at bounding box center [245, 53] width 122 height 21
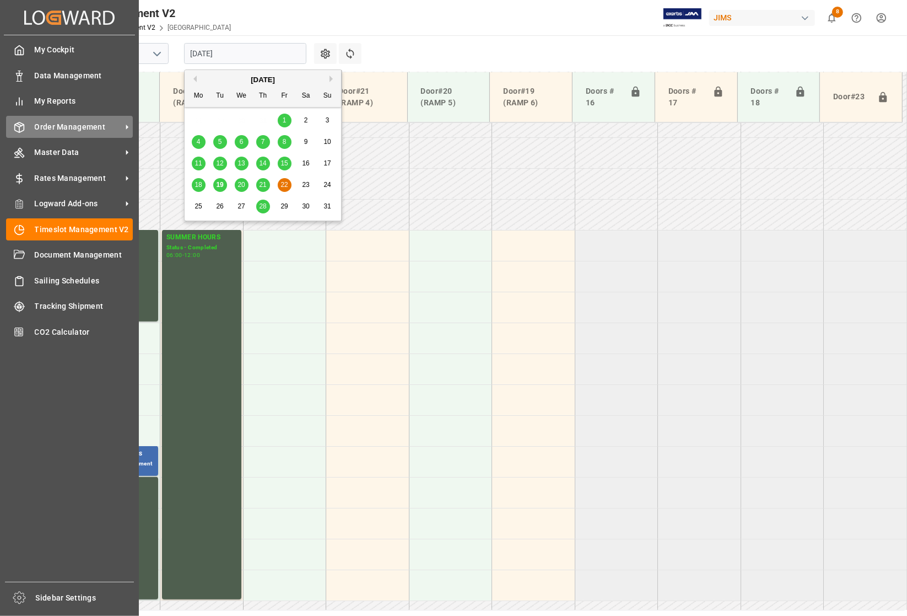
click at [48, 128] on span "Order Management" at bounding box center [78, 127] width 87 height 12
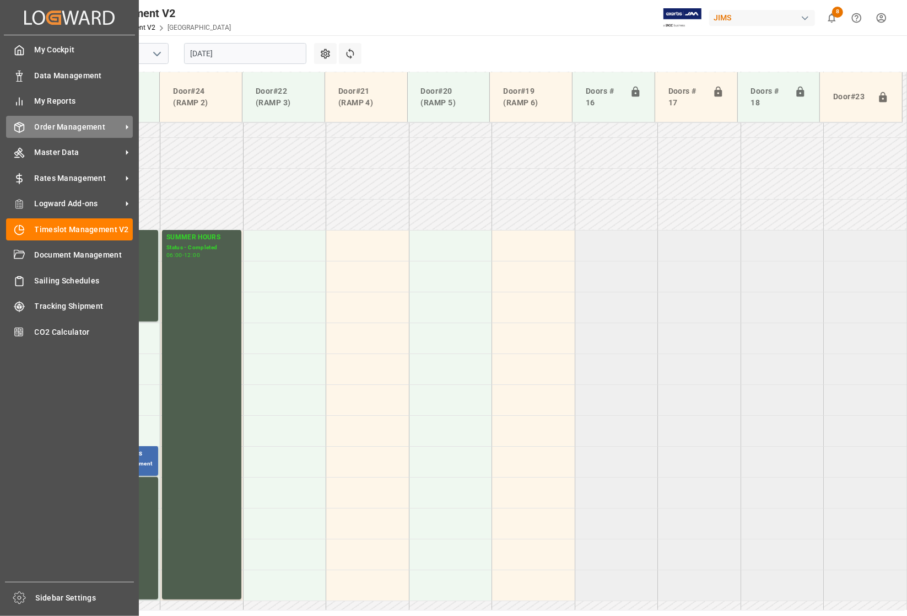
click at [78, 128] on span "Order Management" at bounding box center [78, 127] width 87 height 12
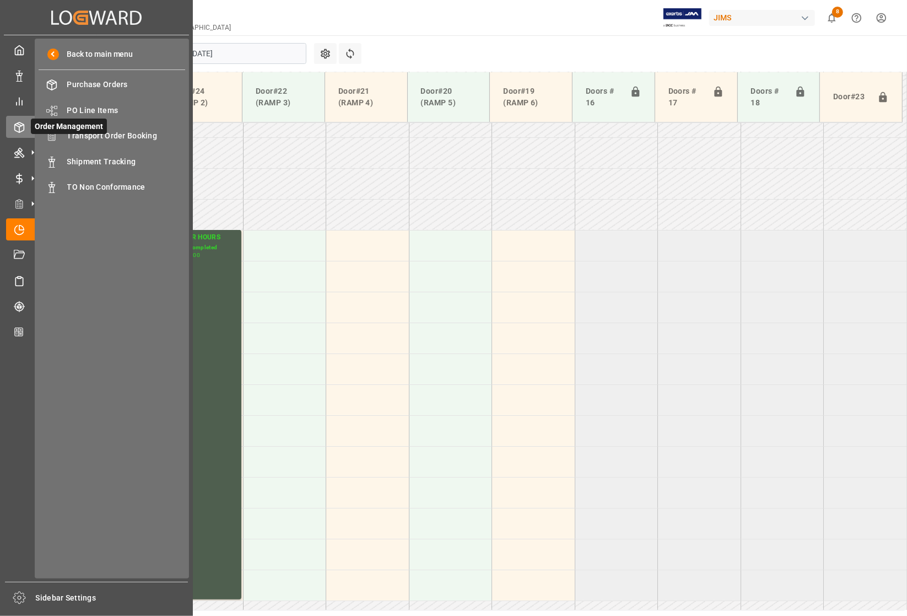
click at [91, 133] on span "Order Management" at bounding box center [69, 126] width 76 height 15
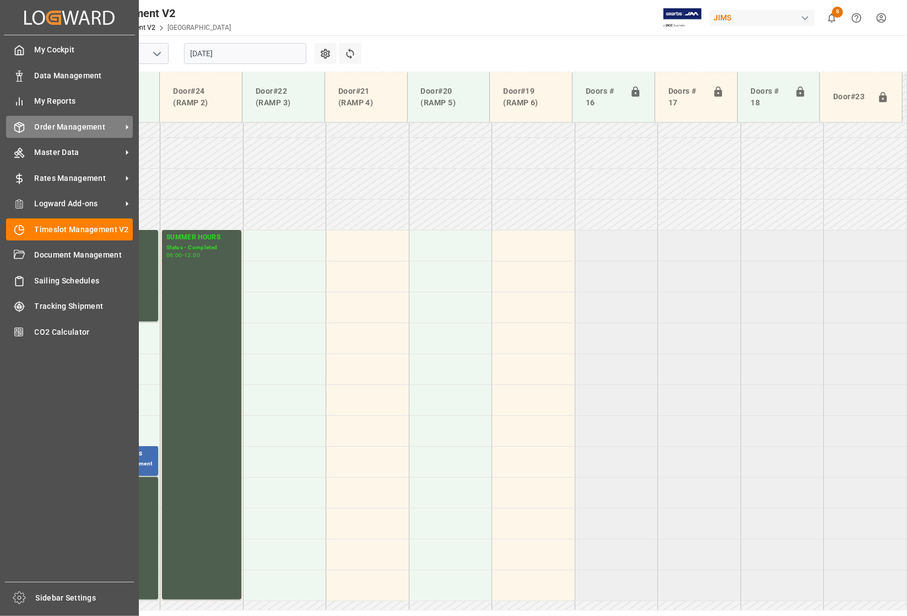
click at [58, 128] on span "Order Management" at bounding box center [78, 127] width 87 height 12
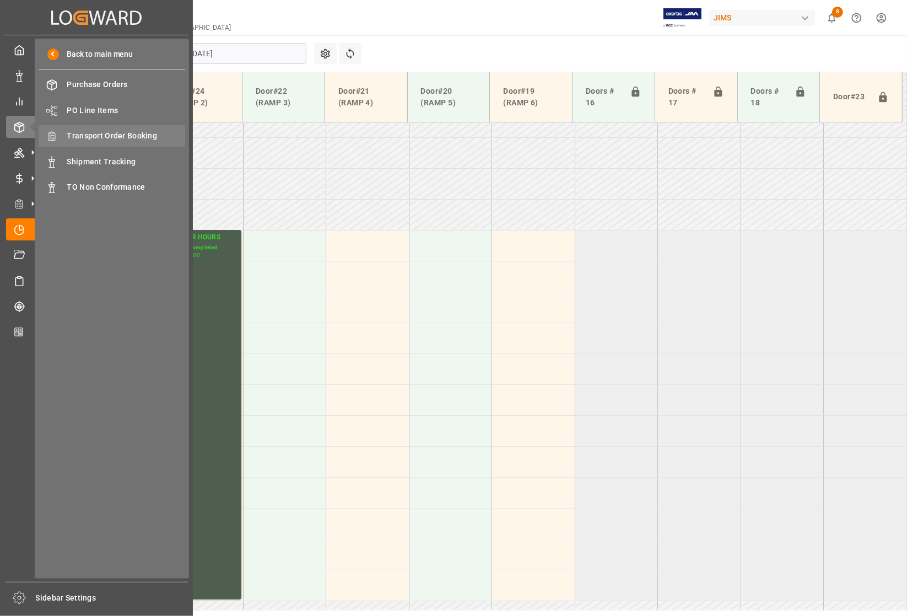
click at [77, 136] on span "Transport Order Booking" at bounding box center [126, 136] width 119 height 12
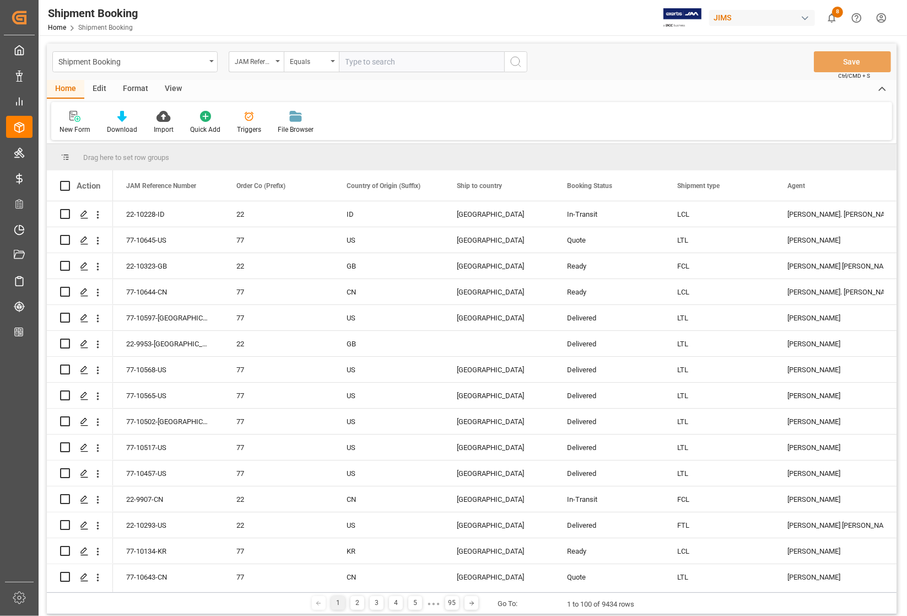
click at [367, 61] on input "text" at bounding box center [421, 61] width 165 height 21
type input "77-6884-US"
